Goal: Information Seeking & Learning: Learn about a topic

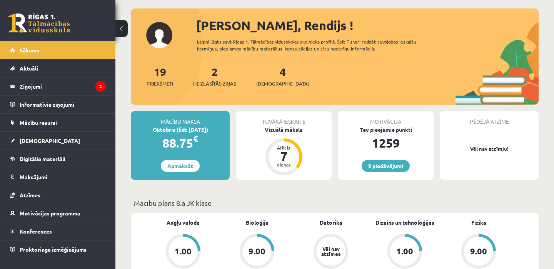
scroll to position [38, 0]
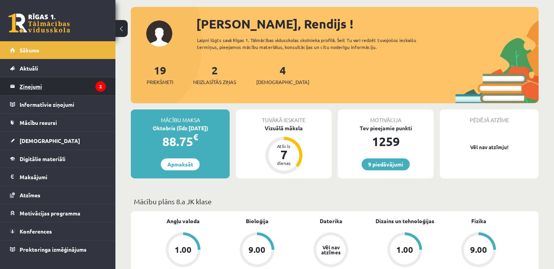
click at [36, 88] on legend "Ziņojumi 2" at bounding box center [63, 86] width 86 height 18
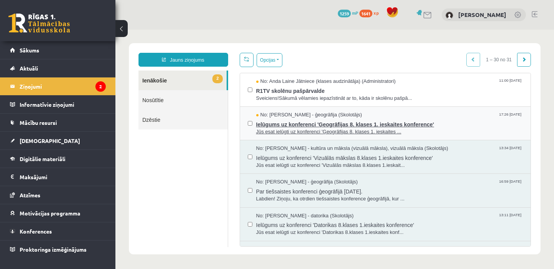
click at [324, 116] on span "No: Toms Krūmiņš - ģeogrāfija (Skolotājs)" at bounding box center [309, 114] width 106 height 7
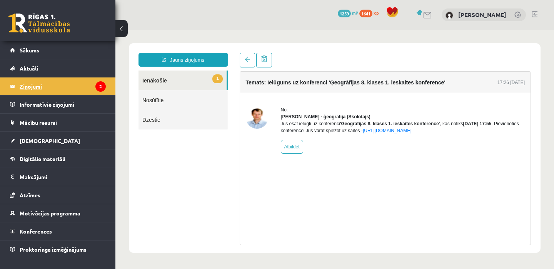
click at [82, 86] on legend "Ziņojumi 2" at bounding box center [63, 86] width 86 height 18
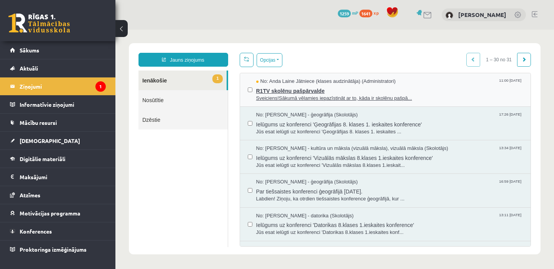
click at [277, 82] on span "No: Anda Laine Jātniece (klases audzinātāja) (Administratori)" at bounding box center [326, 81] width 140 height 7
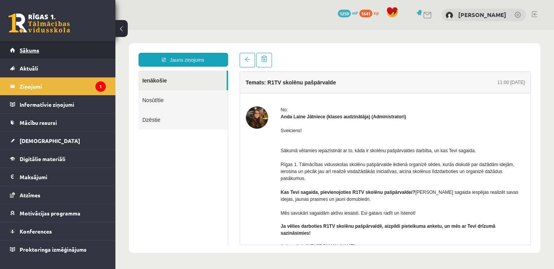
click at [32, 54] on link "Sākums" at bounding box center [58, 50] width 96 height 18
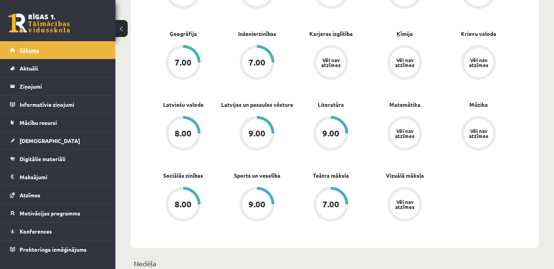
scroll to position [292, 0]
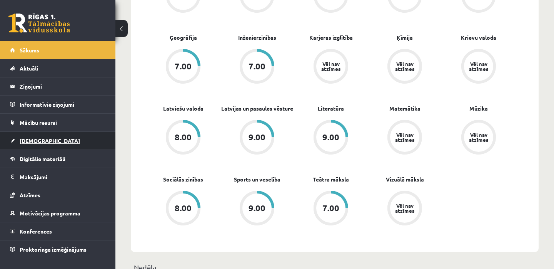
click at [29, 143] on span "[DEMOGRAPHIC_DATA]" at bounding box center [50, 140] width 60 height 7
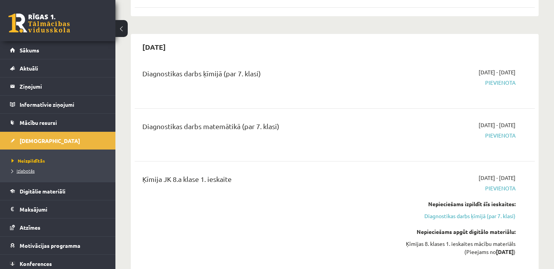
click at [25, 170] on span "Izlabotās" at bounding box center [23, 170] width 23 height 6
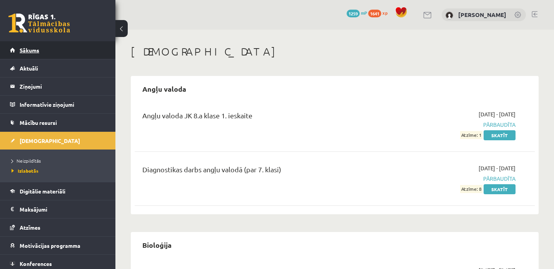
click at [32, 50] on span "Sākums" at bounding box center [30, 50] width 20 height 7
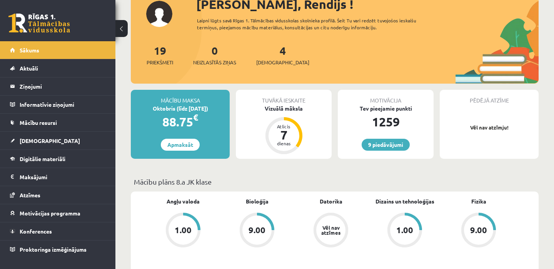
scroll to position [60, 0]
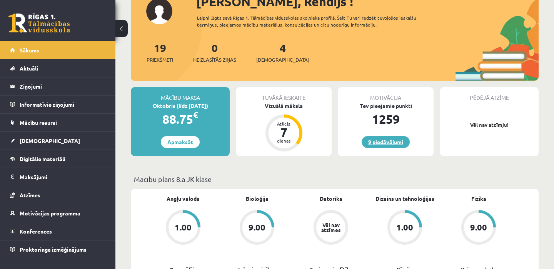
click at [379, 142] on link "9 piedāvājumi" at bounding box center [386, 142] width 48 height 12
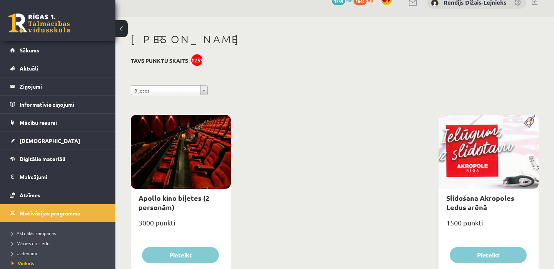
scroll to position [12, 0]
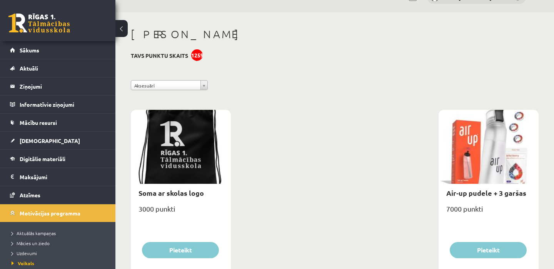
scroll to position [8, 0]
